Goal: Navigation & Orientation: Find specific page/section

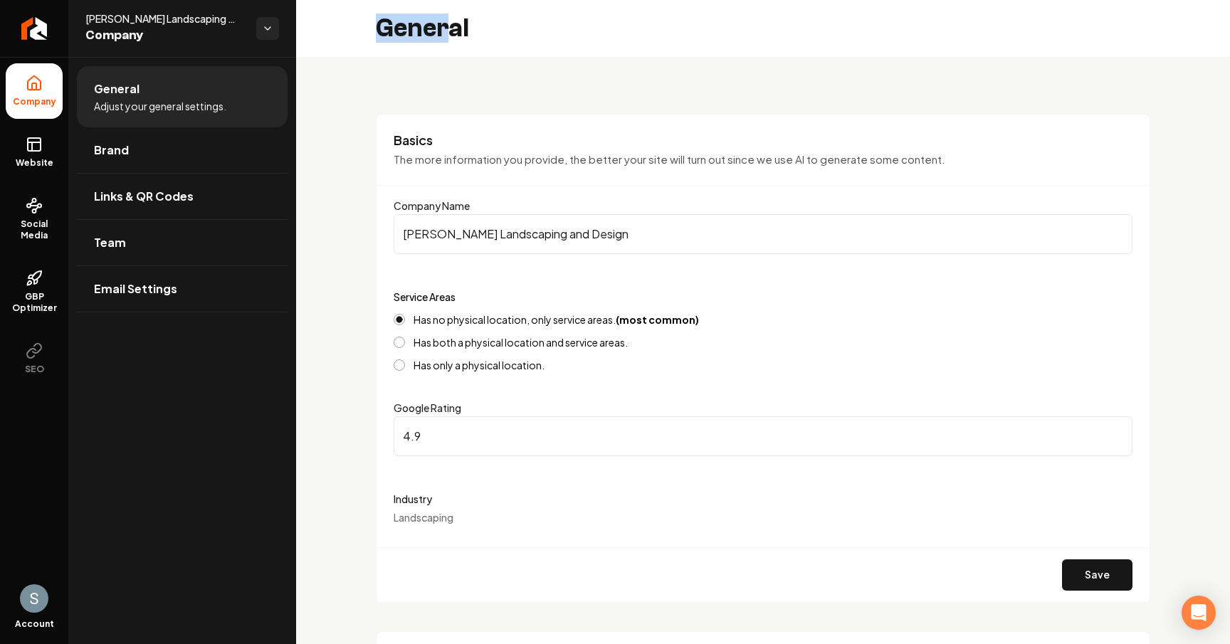
drag, startPoint x: 379, startPoint y: 31, endPoint x: 451, endPoint y: 35, distance: 71.3
click at [451, 35] on h2 "General" at bounding box center [422, 28] width 93 height 28
click at [467, 35] on h2 "General" at bounding box center [422, 28] width 93 height 28
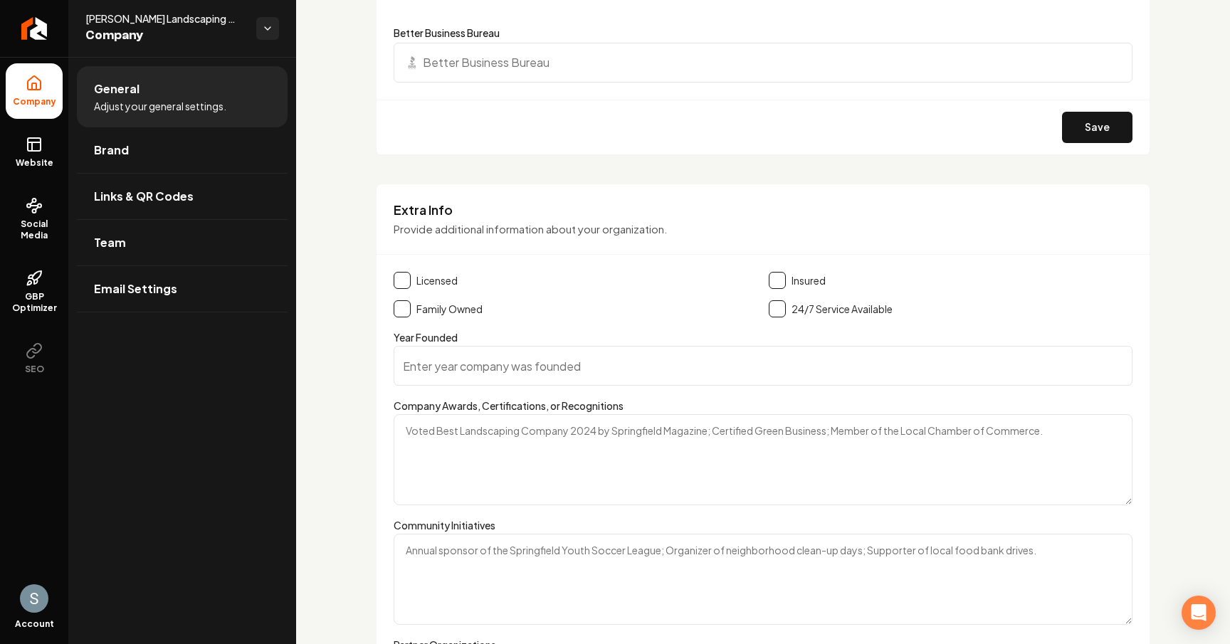
scroll to position [2228, 0]
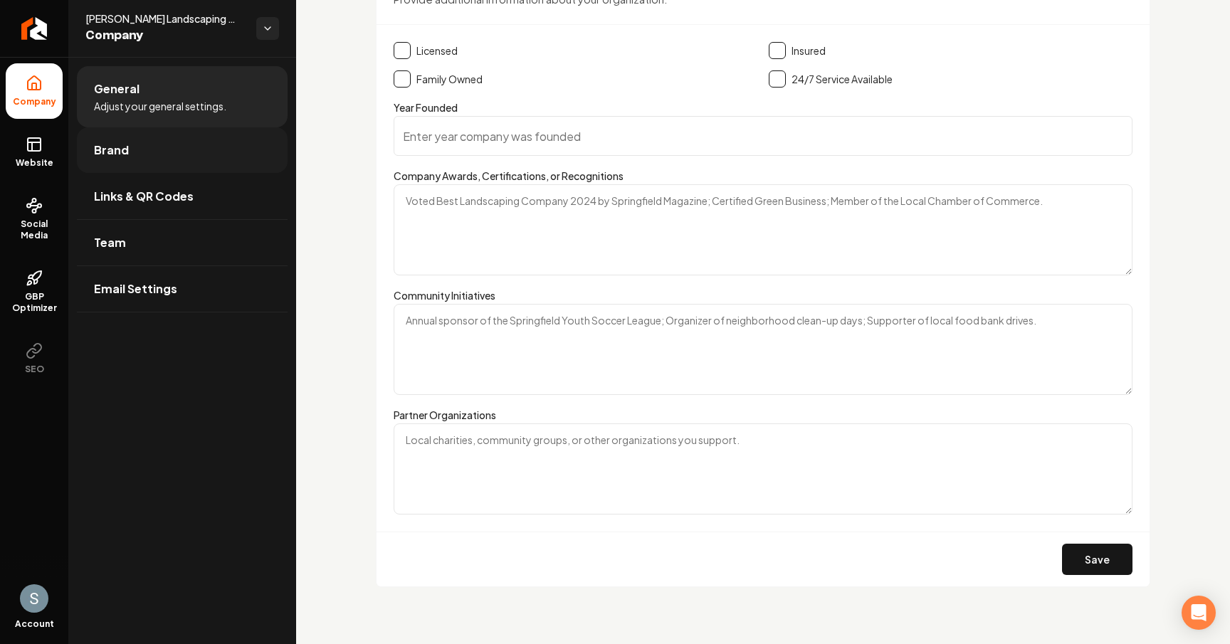
click at [150, 147] on link "Brand" at bounding box center [182, 150] width 211 height 46
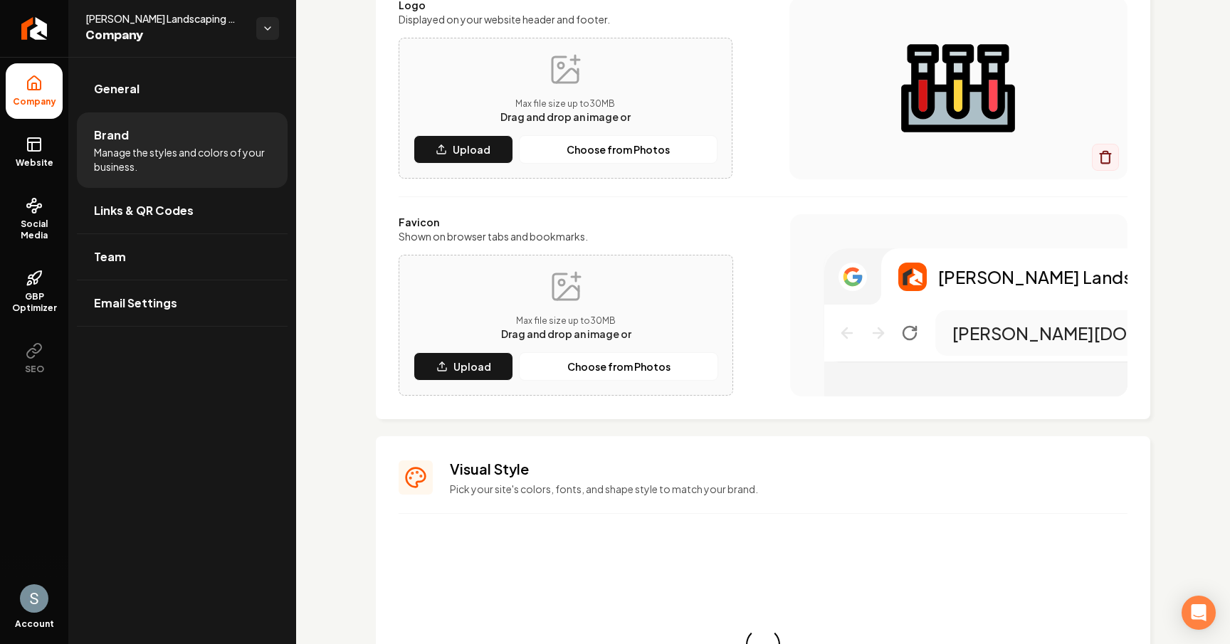
scroll to position [1123, 0]
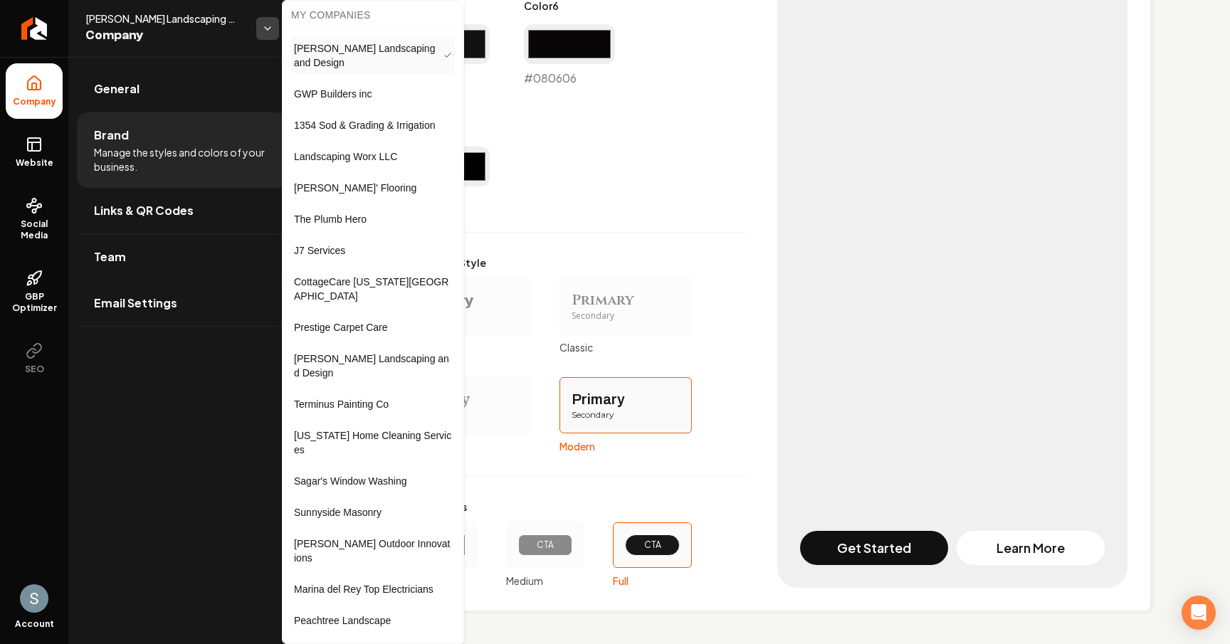
click at [265, 32] on html "Company Website Social Media GBP Optimizer SEO Account [PERSON_NAME] Landscapin…" at bounding box center [615, 322] width 1230 height 644
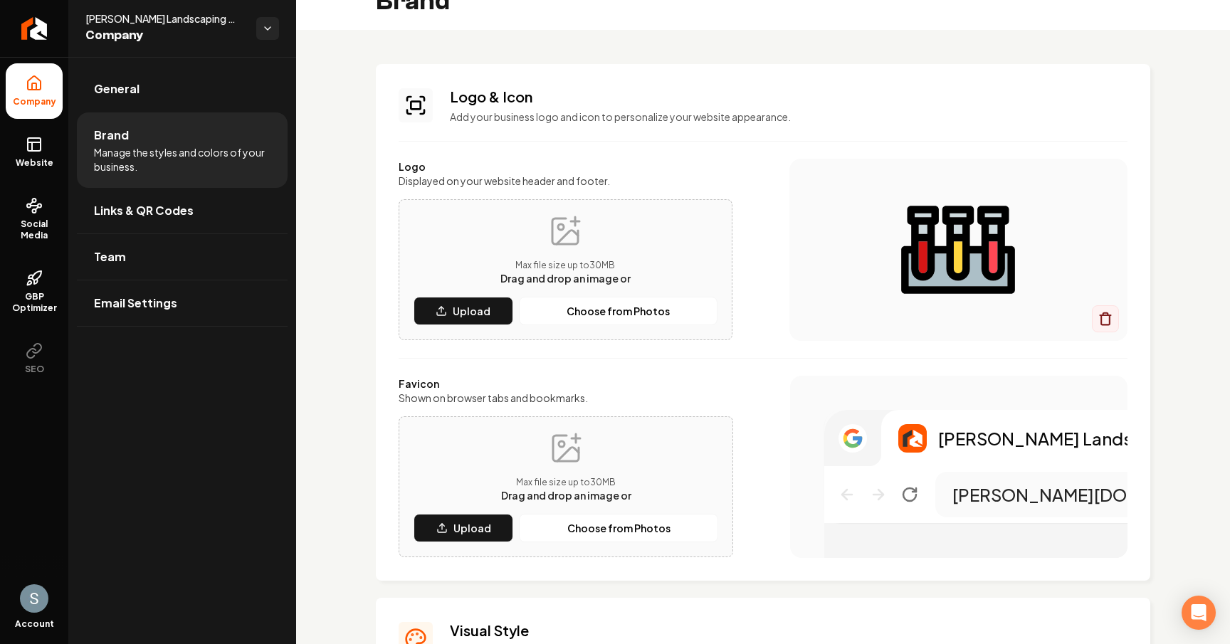
scroll to position [0, 0]
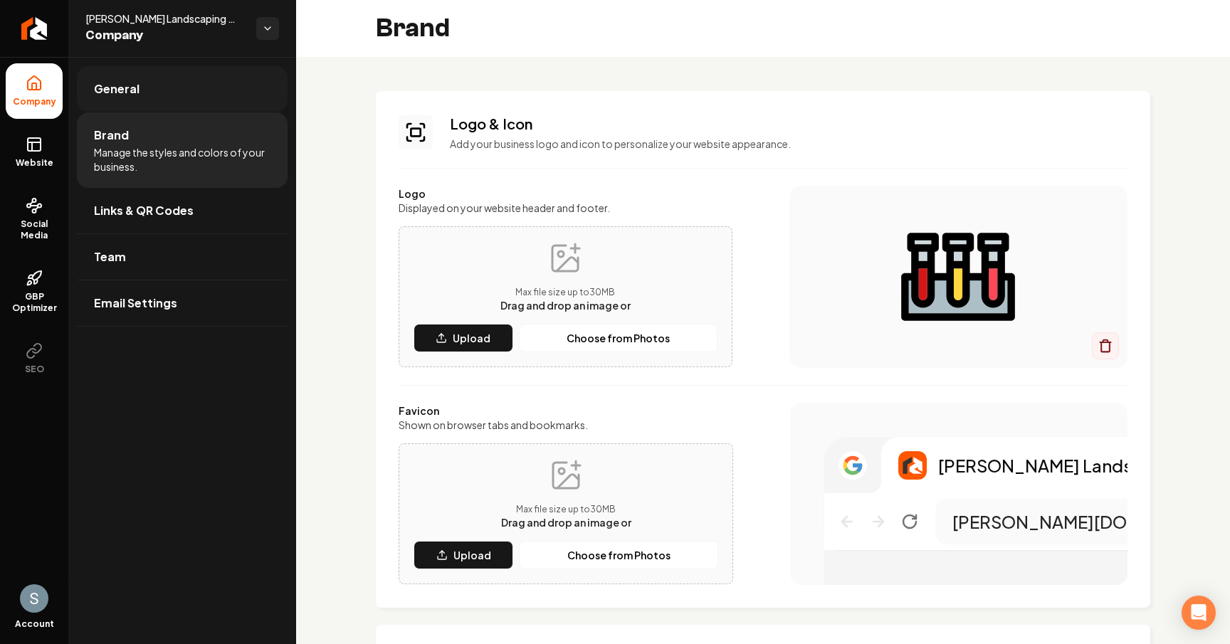
click at [149, 88] on link "General" at bounding box center [182, 89] width 211 height 46
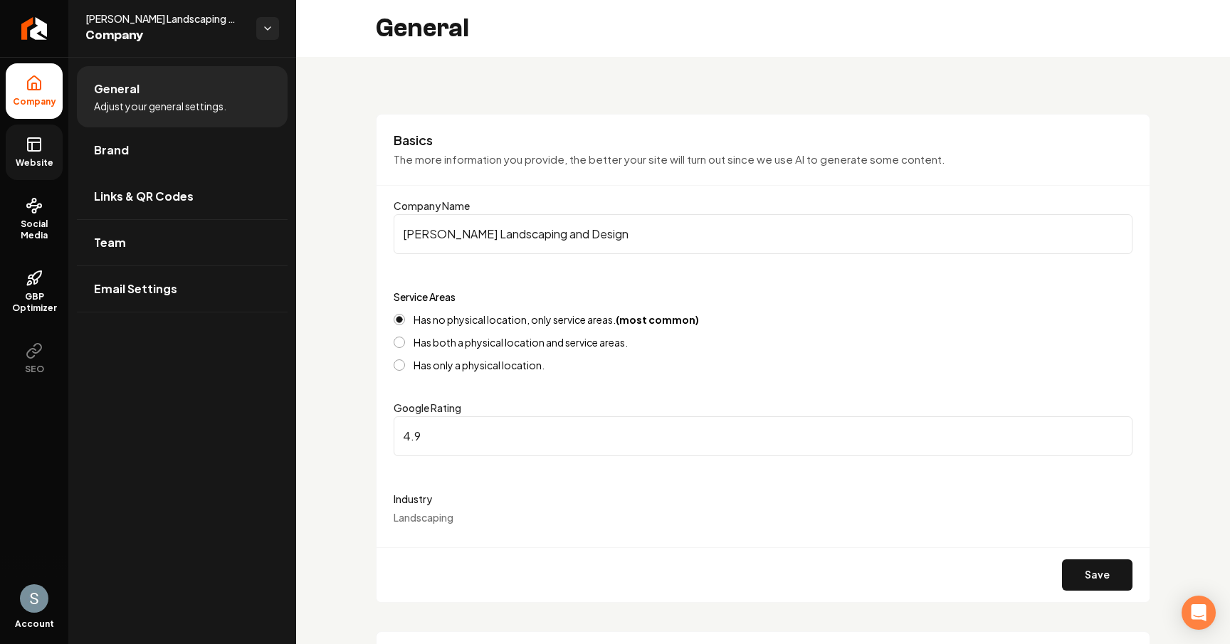
click at [34, 158] on span "Website" at bounding box center [34, 162] width 49 height 11
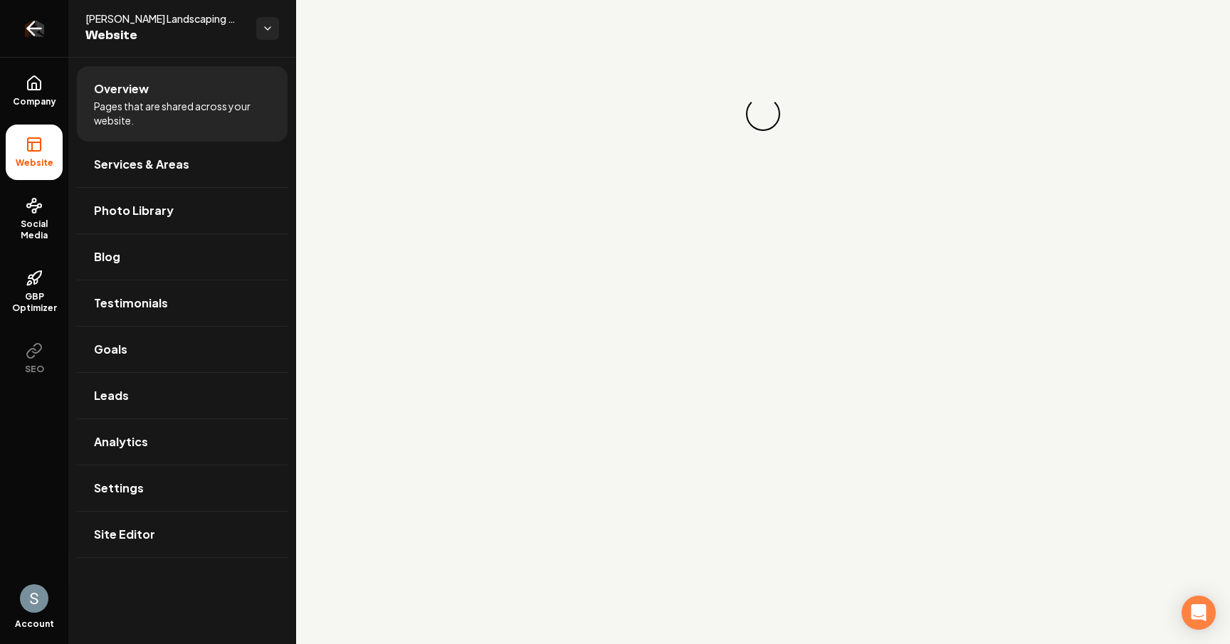
click at [39, 36] on icon "Return to dashboard" at bounding box center [34, 28] width 23 height 23
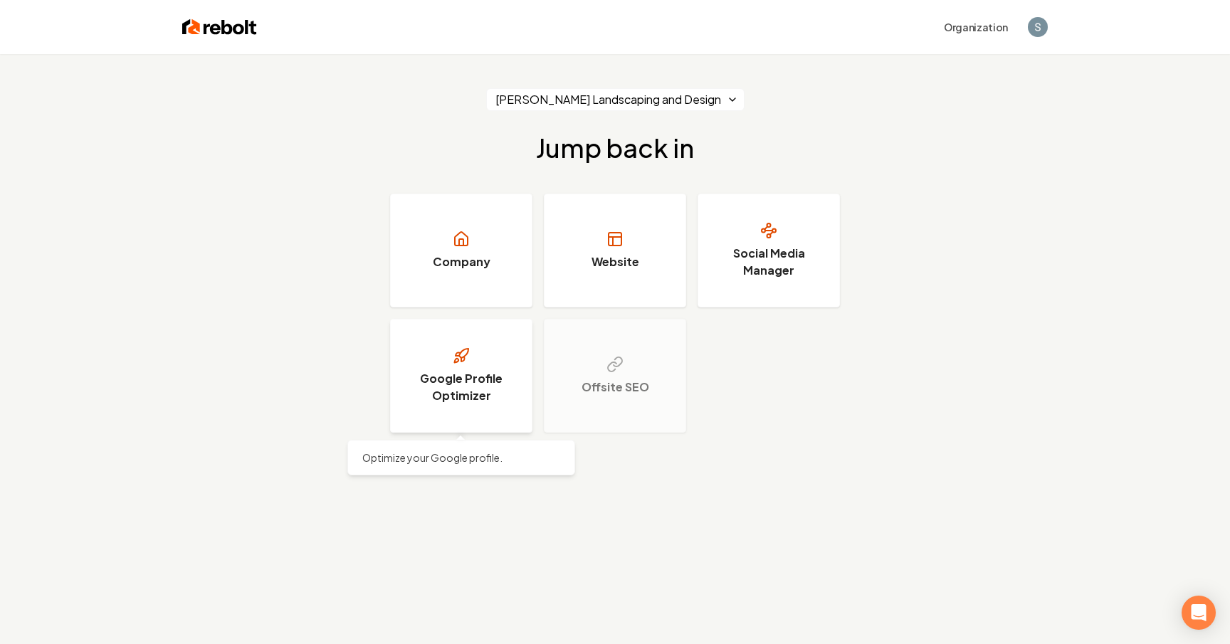
click at [480, 380] on h3 "Google Profile Optimizer" at bounding box center [461, 387] width 107 height 34
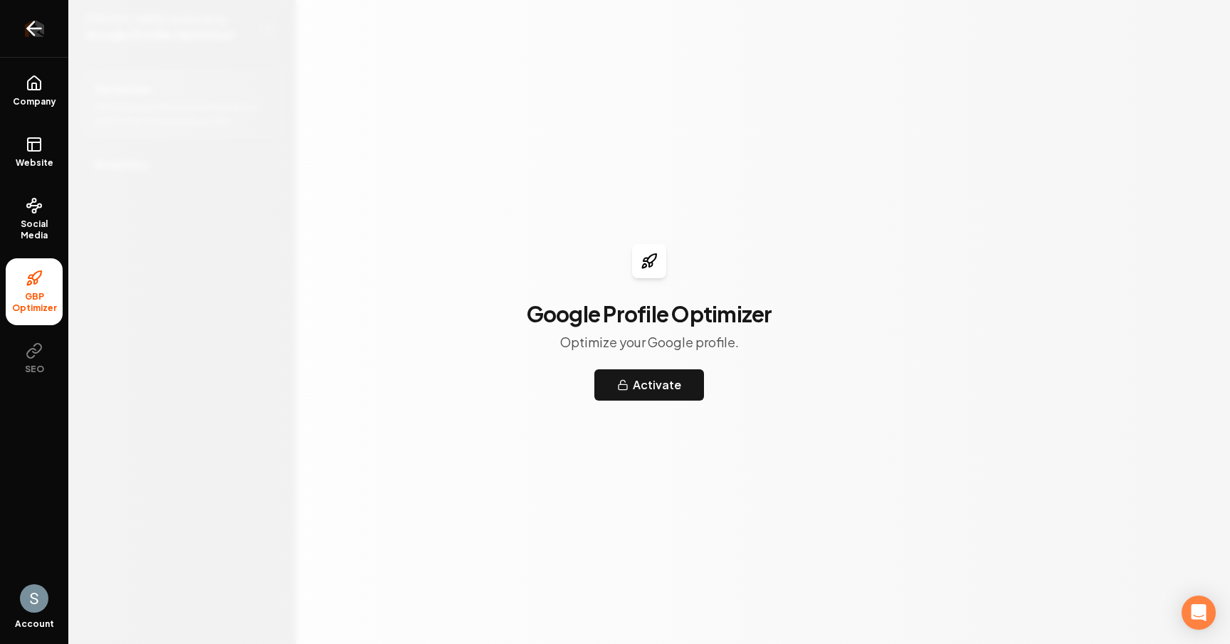
click at [36, 31] on icon "Return to dashboard" at bounding box center [34, 28] width 23 height 23
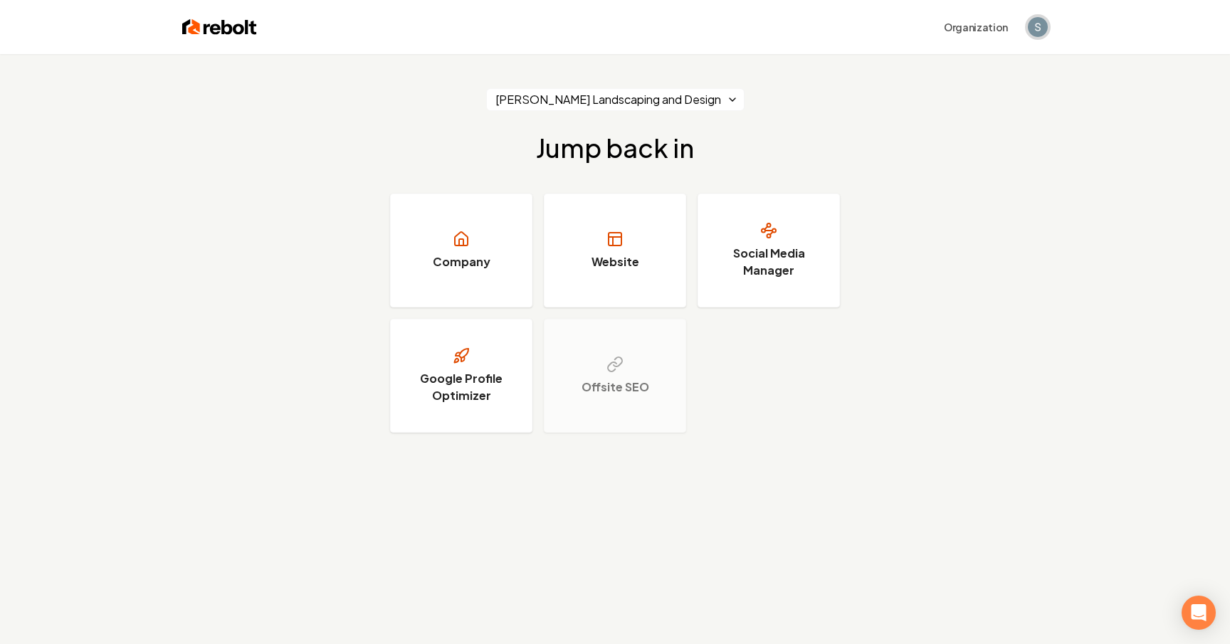
click at [1039, 25] on img "Open user button" at bounding box center [1038, 27] width 20 height 20
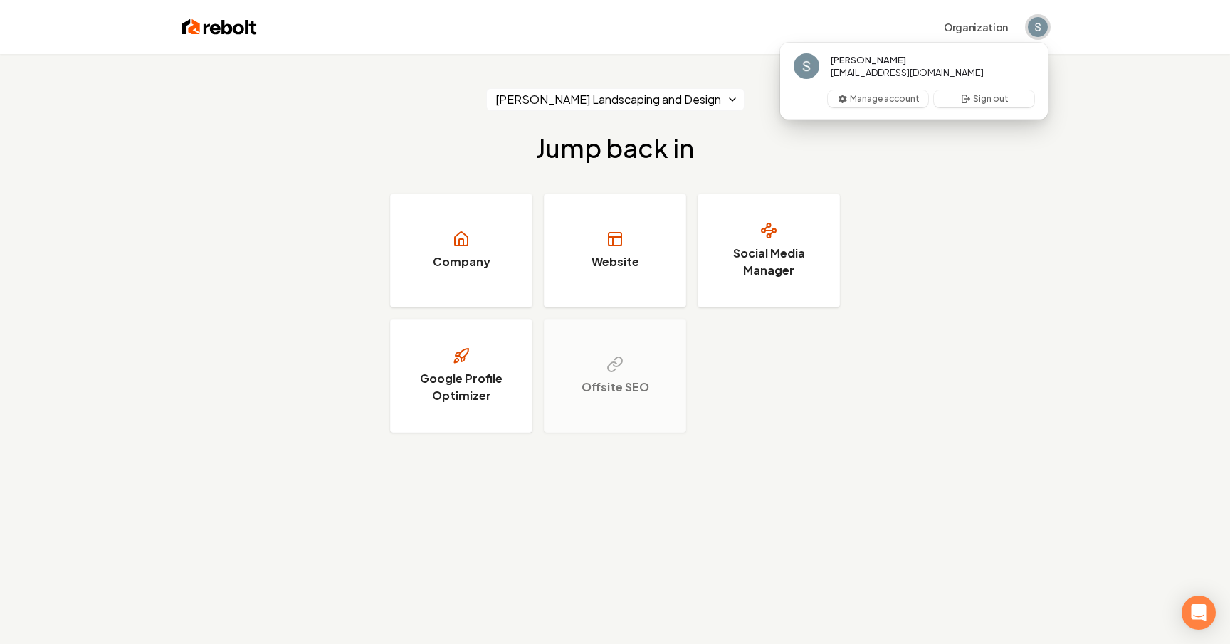
click at [1039, 25] on img "Close user button" at bounding box center [1038, 27] width 20 height 20
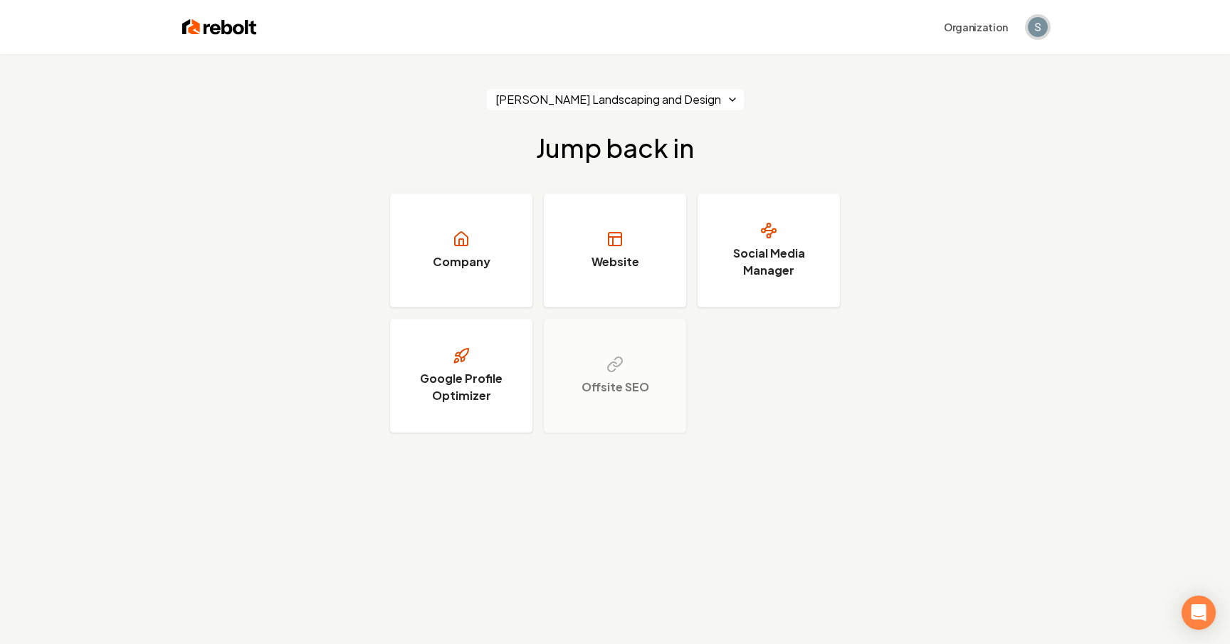
click at [1039, 25] on img "Open user button" at bounding box center [1038, 27] width 20 height 20
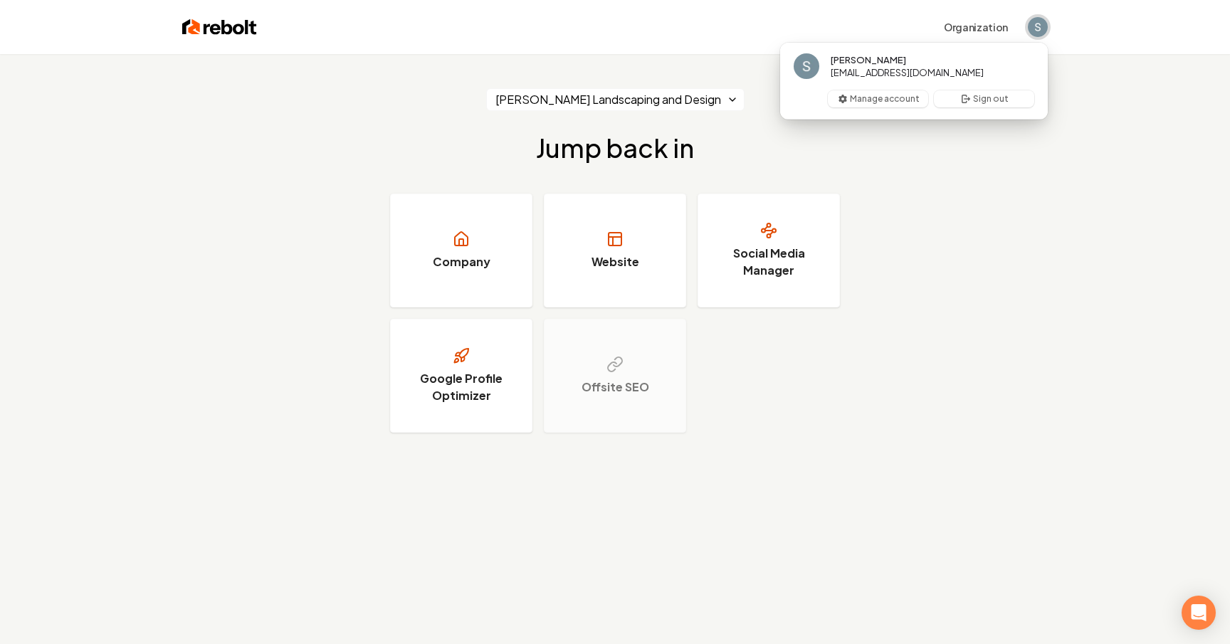
click at [1039, 25] on img "Close user button" at bounding box center [1038, 27] width 20 height 20
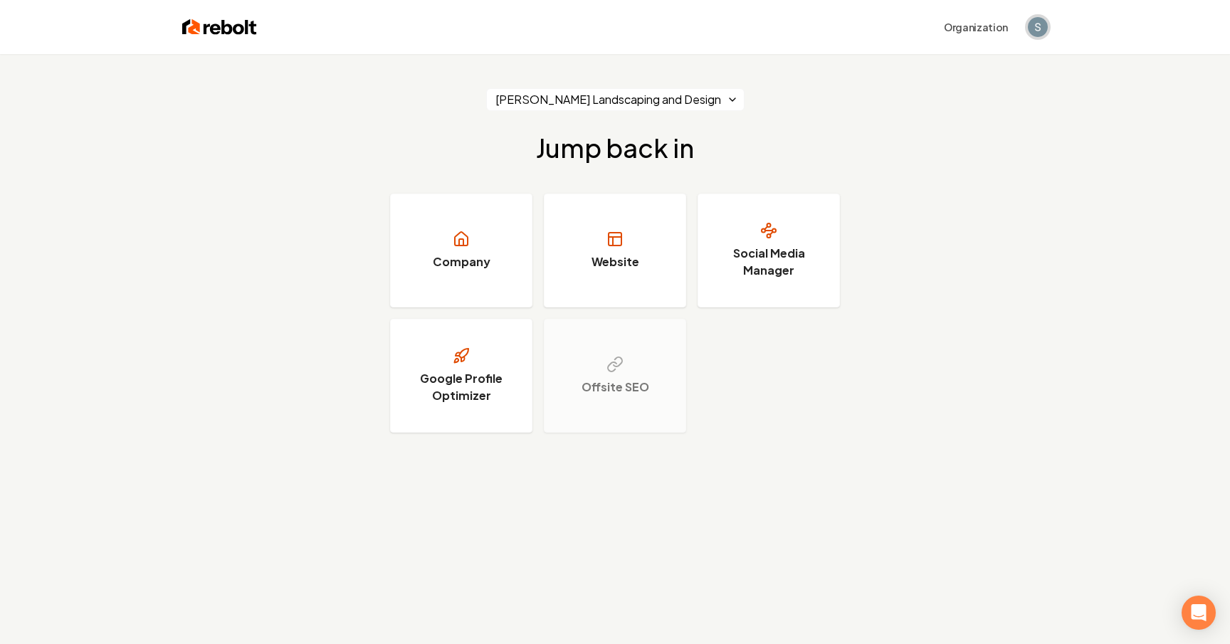
click at [1039, 25] on img "Open user button" at bounding box center [1038, 27] width 20 height 20
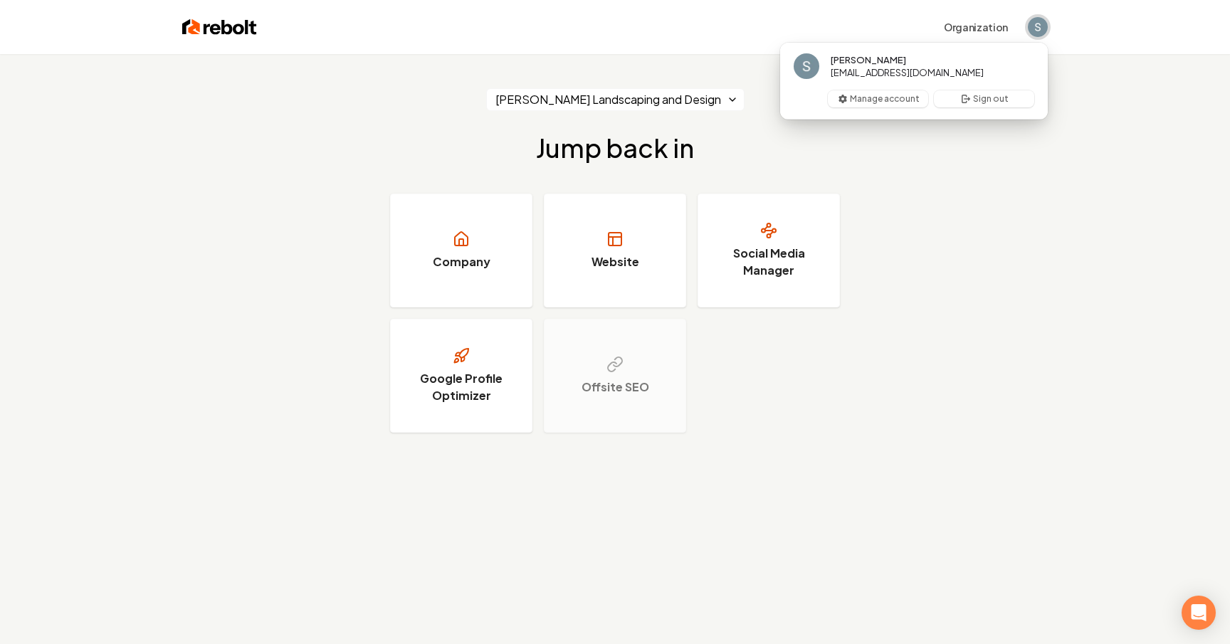
click at [1039, 25] on img "Close user button" at bounding box center [1038, 27] width 20 height 20
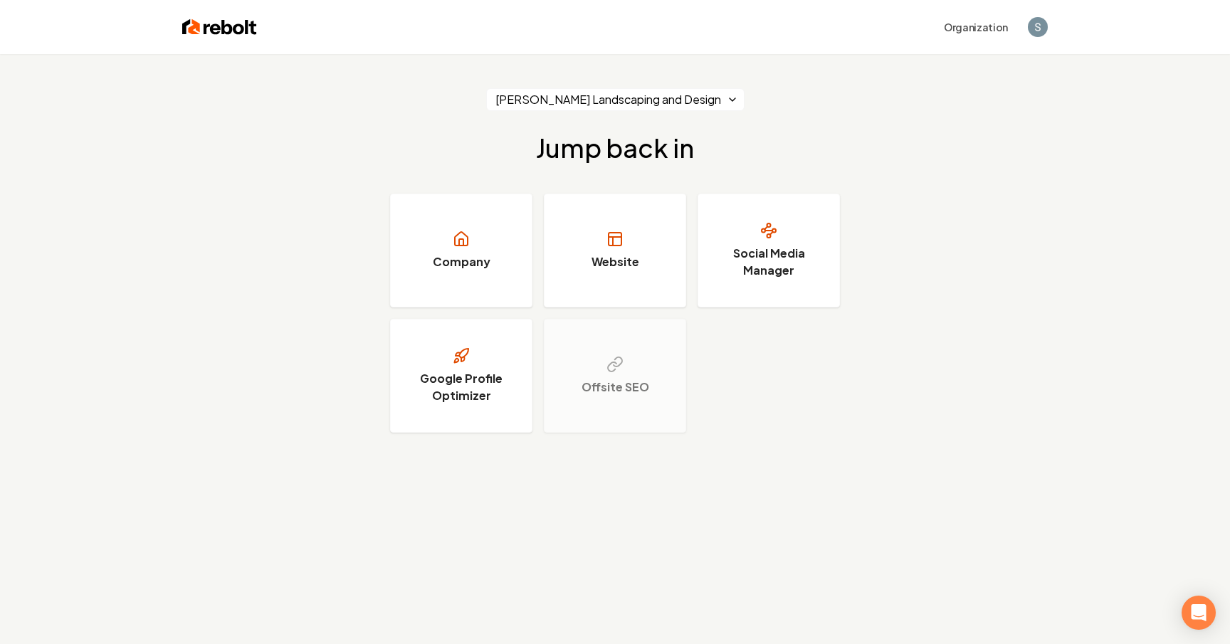
click at [953, 128] on div "[PERSON_NAME] Landscaping and Design Jump back in Company Website Social Media …" at bounding box center [615, 260] width 1230 height 413
